Goal: Navigation & Orientation: Find specific page/section

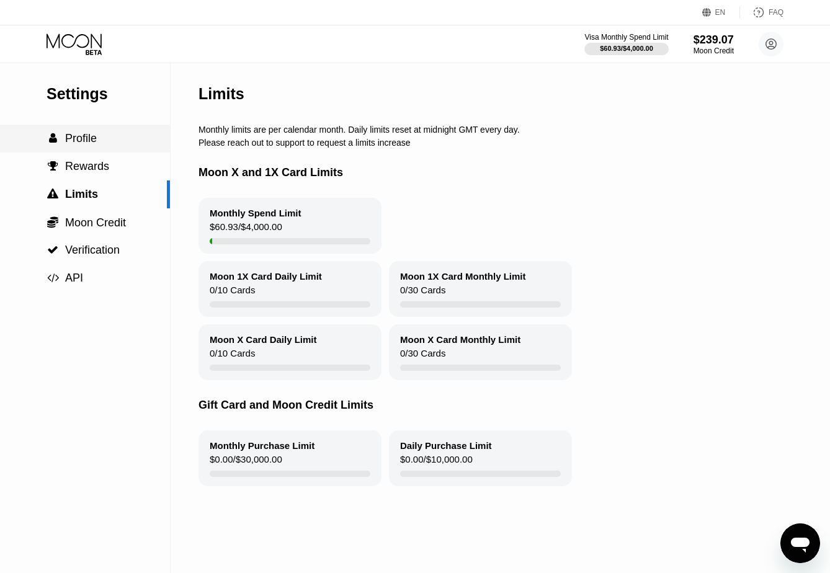
click at [68, 148] on div " Profile" at bounding box center [85, 139] width 170 height 28
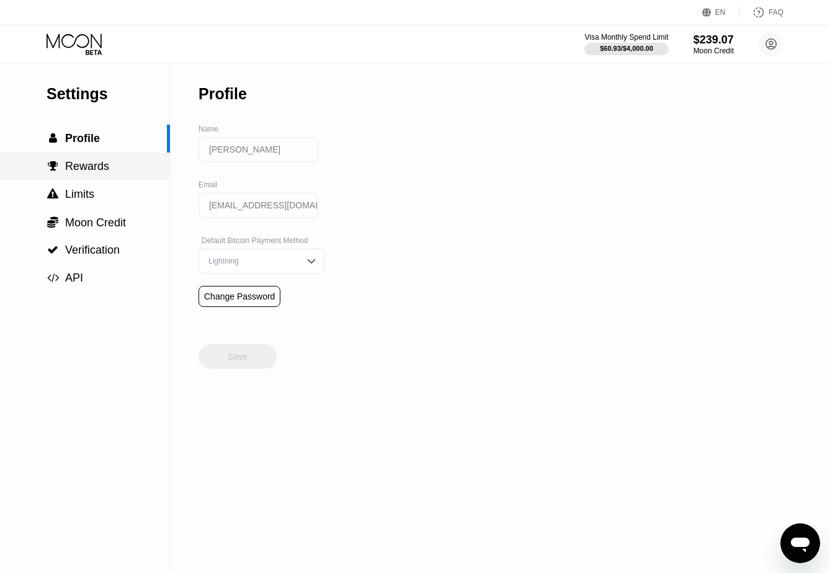
click at [84, 167] on span "Rewards" at bounding box center [87, 166] width 44 height 12
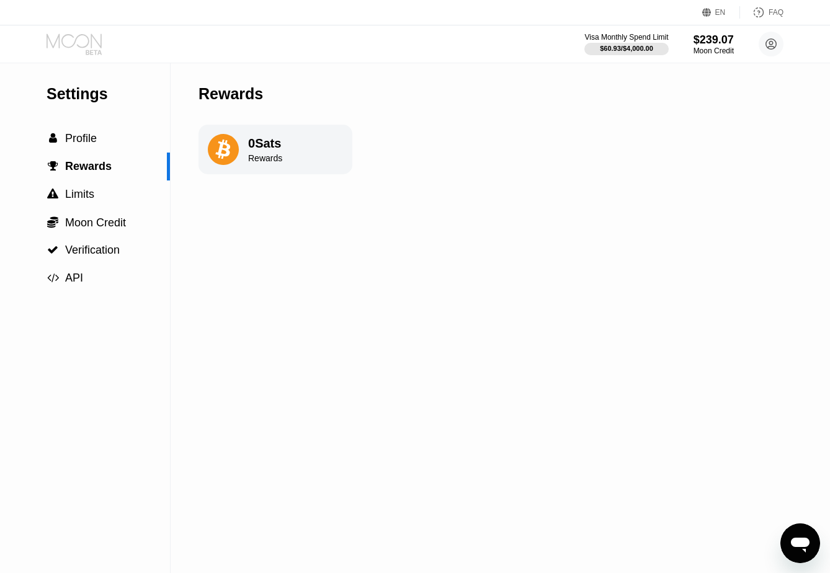
click at [99, 39] on icon at bounding box center [76, 44] width 58 height 22
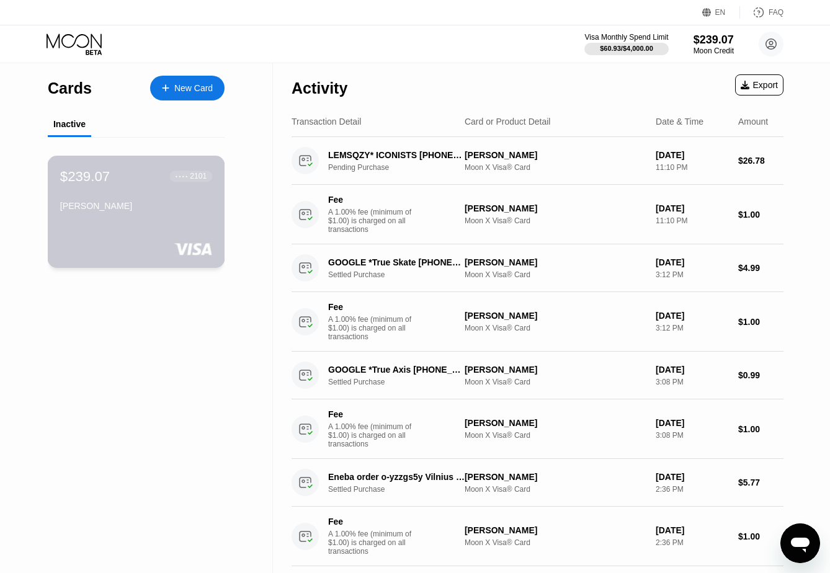
click at [149, 215] on div "[PERSON_NAME]" at bounding box center [136, 208] width 152 height 15
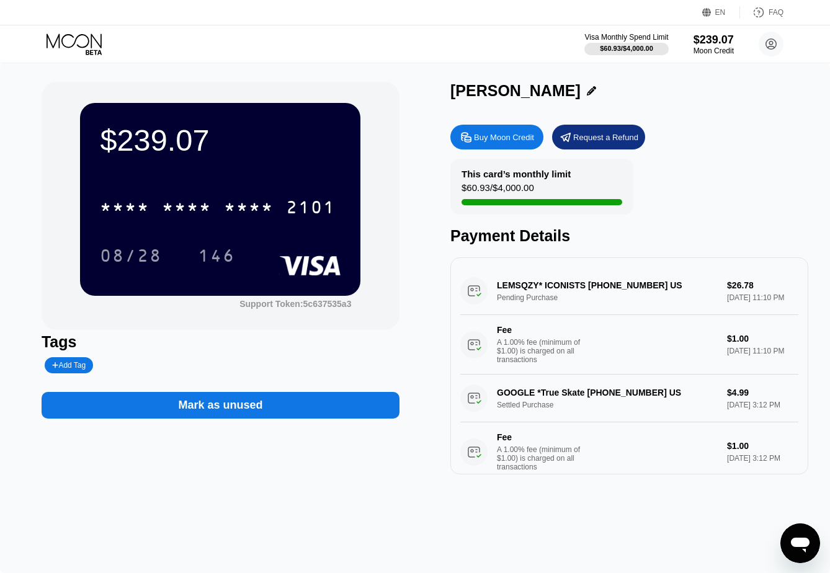
scroll to position [183, 0]
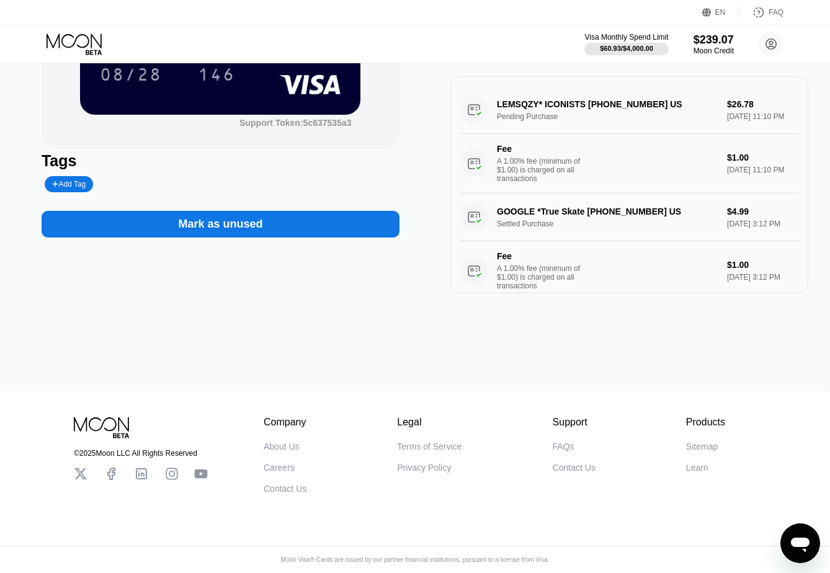
click at [164, 285] on div "$239.07 * * * * * * * * * * * * 2101 08/28 146 Support Token: 5c637535a3 Tags A…" at bounding box center [221, 97] width 358 height 392
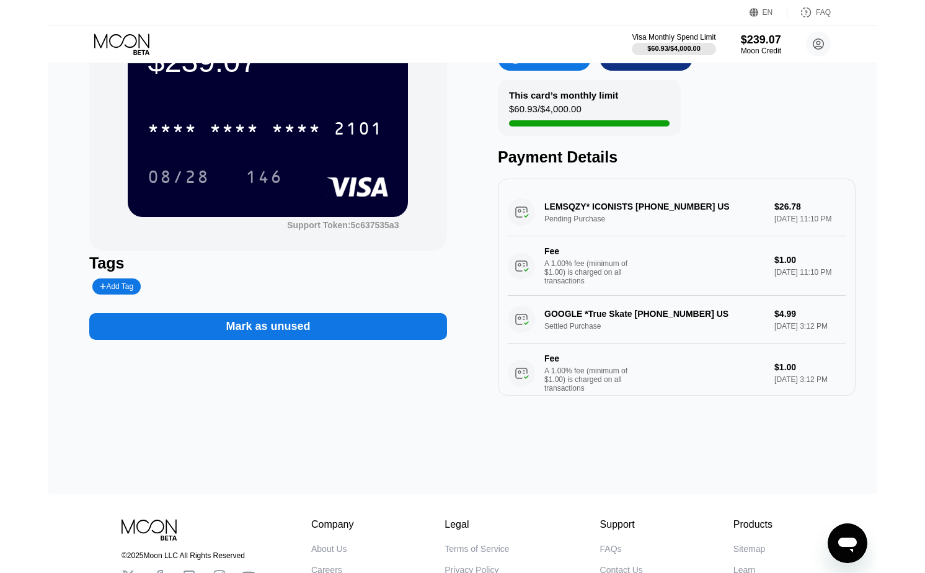
scroll to position [0, 0]
